Goal: Check status: Check status

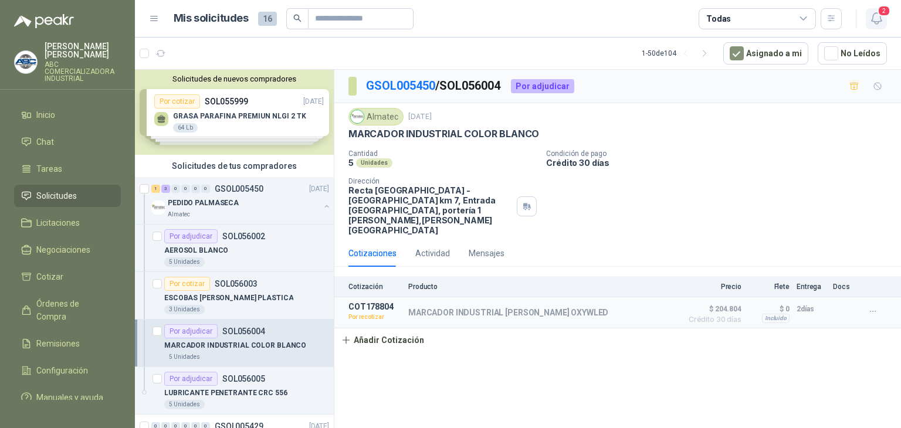
click at [884, 18] on button "2" at bounding box center [876, 18] width 21 height 21
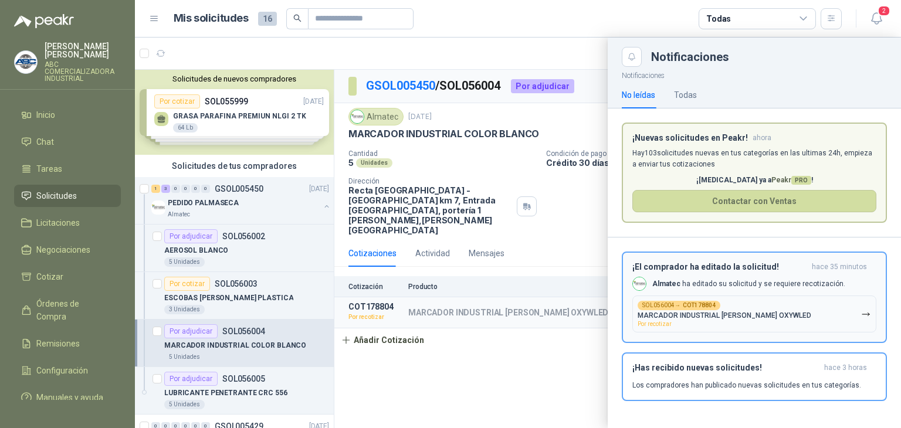
click at [660, 321] on span "Por recotizar" at bounding box center [654, 324] width 34 height 6
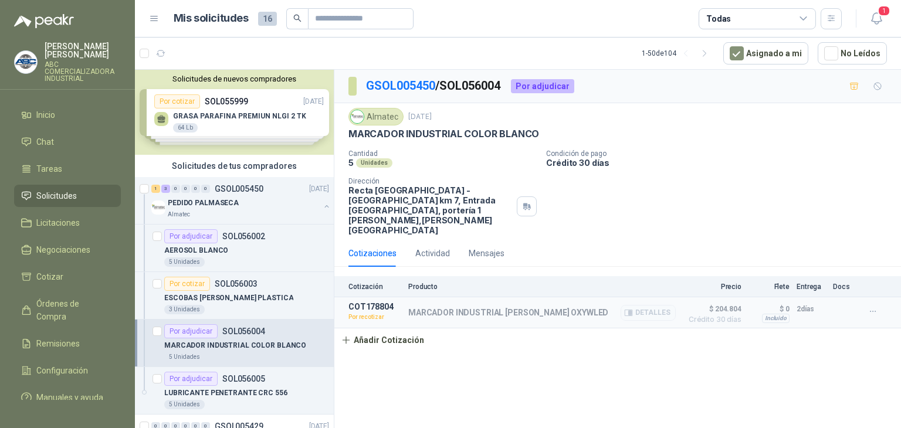
click at [365, 311] on p "Por recotizar" at bounding box center [374, 317] width 53 height 12
click at [638, 305] on button "Detalles" at bounding box center [647, 313] width 55 height 16
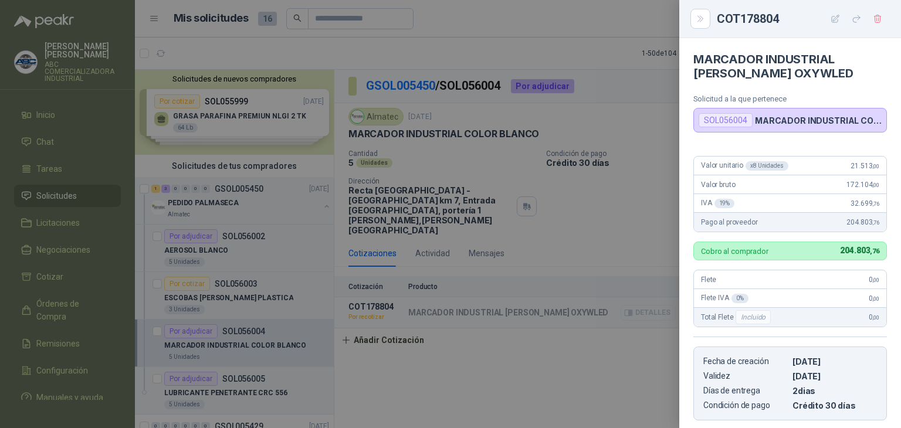
scroll to position [179, 0]
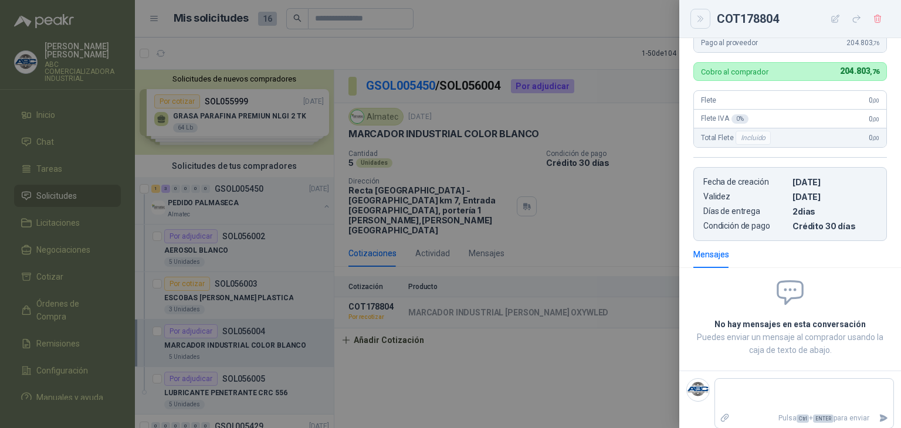
click at [697, 19] on icon "Close" at bounding box center [700, 19] width 10 height 10
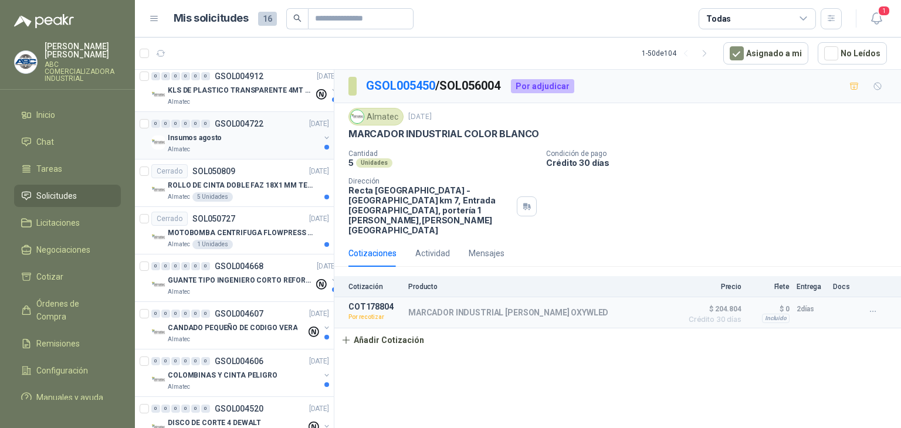
scroll to position [2111, 0]
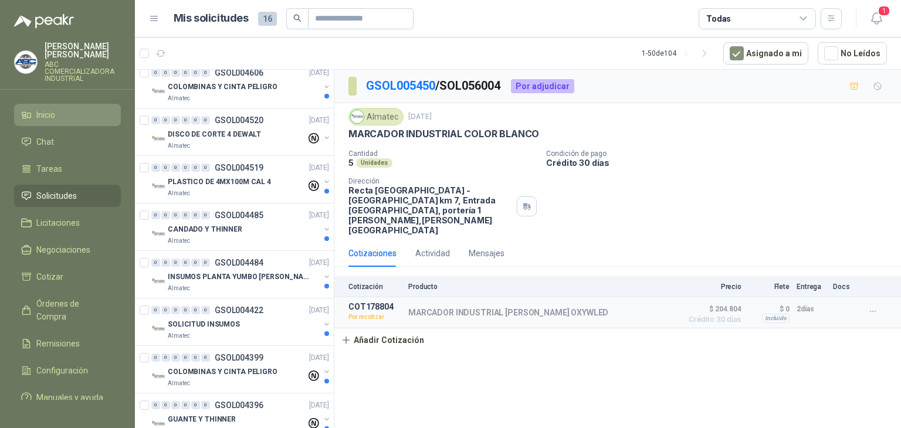
click at [91, 108] on li "Inicio" at bounding box center [67, 114] width 93 height 13
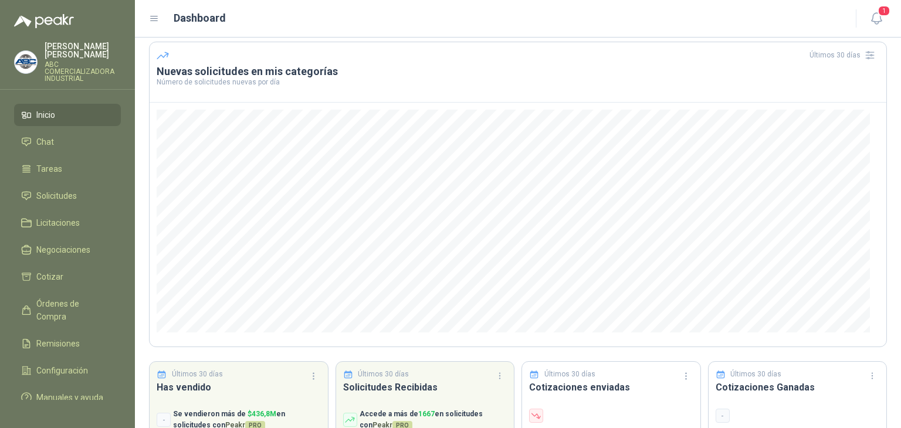
scroll to position [100, 0]
